Goal: Transaction & Acquisition: Download file/media

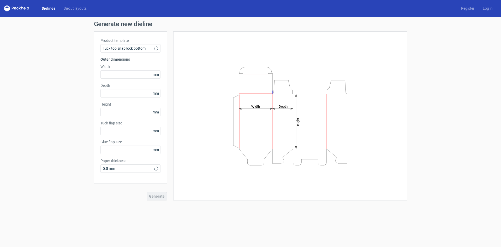
type input "15"
type input "10"
click at [133, 49] on span "Tuck top snap lock bottom" at bounding box center [128, 48] width 51 height 5
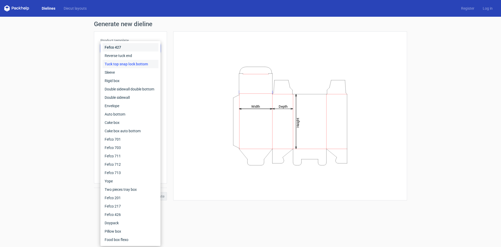
click at [133, 49] on div "Fefco 427" at bounding box center [131, 47] width 56 height 8
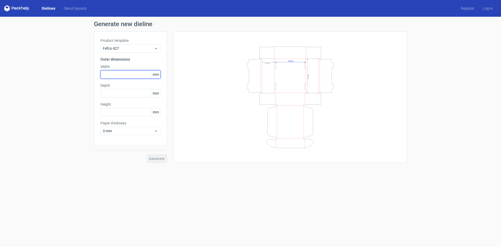
click at [109, 72] on input "text" at bounding box center [130, 74] width 60 height 8
type input "188"
type input "131"
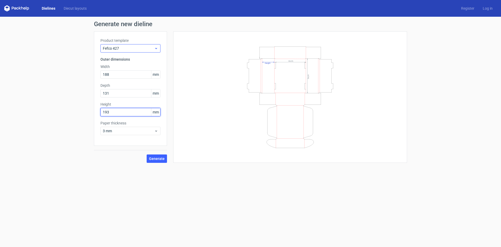
type input "193"
click at [156, 45] on div "Fefco 427" at bounding box center [130, 48] width 60 height 8
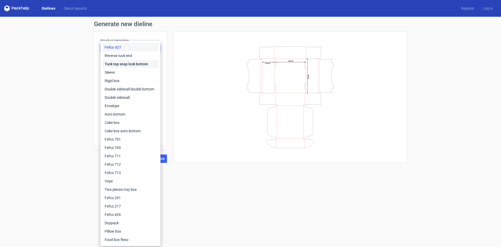
click at [133, 61] on div "Tuck top snap lock bottom" at bounding box center [131, 64] width 56 height 8
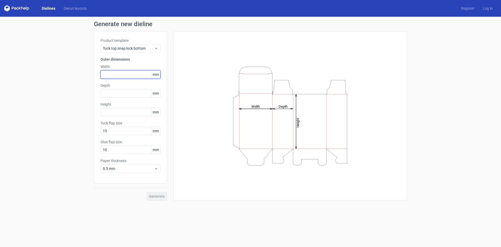
click at [119, 74] on input "text" at bounding box center [130, 74] width 60 height 8
type input "188"
type input "131"
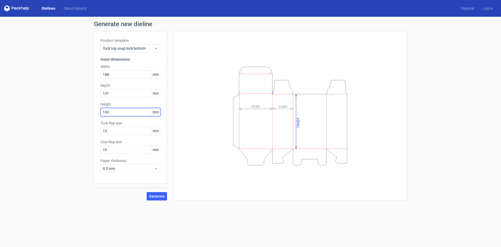
type input "193"
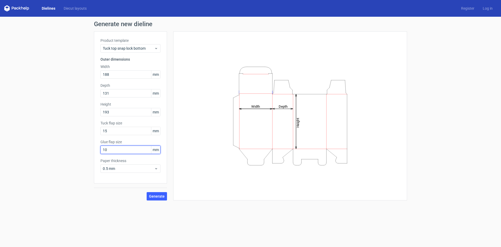
drag, startPoint x: 126, startPoint y: 149, endPoint x: 91, endPoint y: 156, distance: 35.7
click at [91, 156] on div "Generate new dieline Product template Tuck top snap lock bottom Outer dimension…" at bounding box center [250, 111] width 501 height 188
type input "30"
click at [163, 197] on span "Generate" at bounding box center [157, 196] width 16 height 4
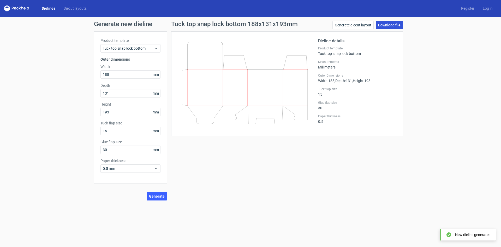
click at [391, 24] on link "Download file" at bounding box center [389, 25] width 27 height 8
